Goal: Navigation & Orientation: Find specific page/section

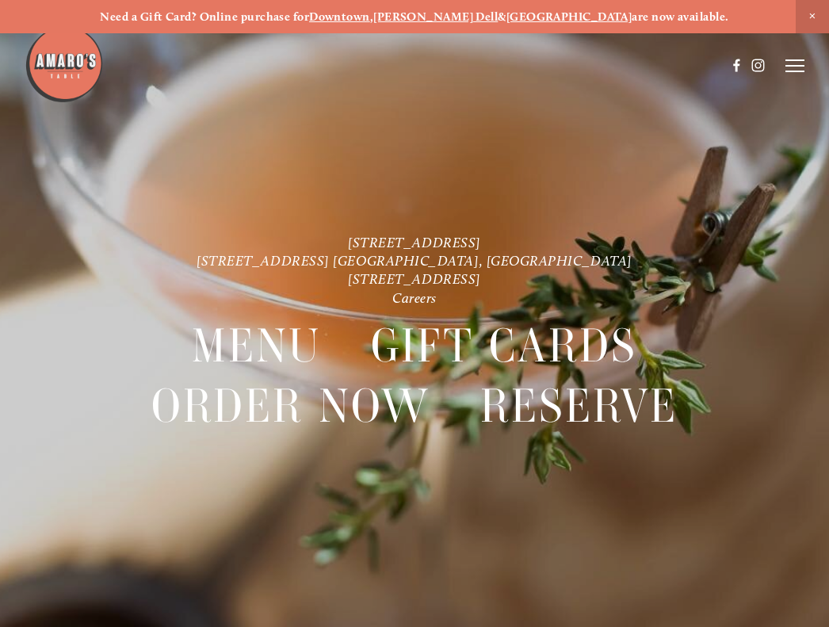
click at [811, 14] on span "Close Announcement" at bounding box center [811, 16] width 33 height 33
click at [800, 71] on line at bounding box center [794, 71] width 19 height 0
click at [623, 68] on span "Visit" at bounding box center [627, 65] width 23 height 13
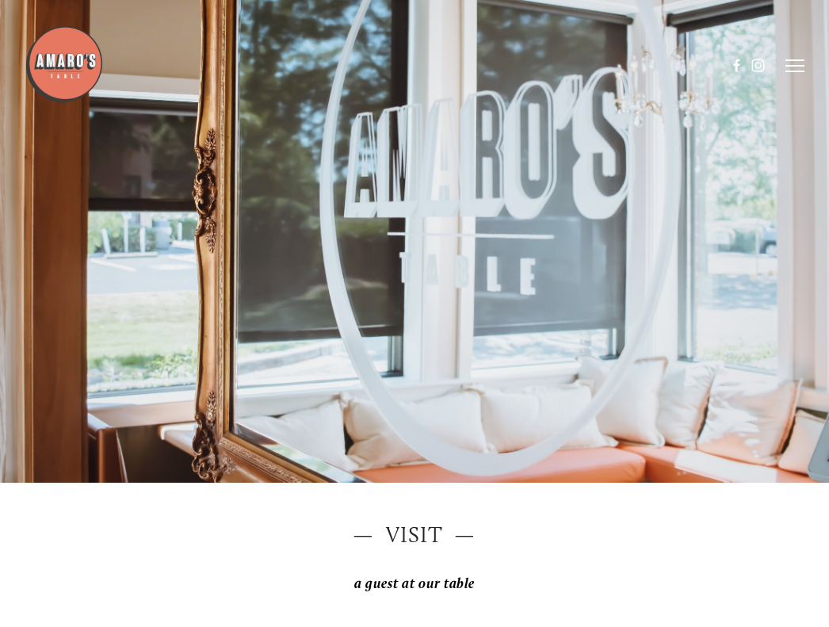
scroll to position [177, 0]
